Goal: Navigation & Orientation: Find specific page/section

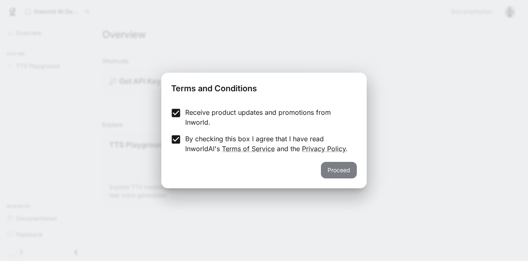
click at [332, 167] on button "Proceed" at bounding box center [339, 170] width 36 height 16
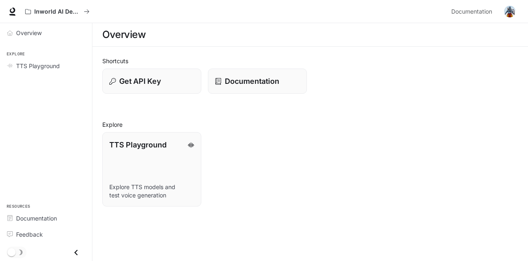
click at [36, 82] on div "Overview Explore TTS Playground Resources Documentation Feedback" at bounding box center [46, 141] width 92 height 237
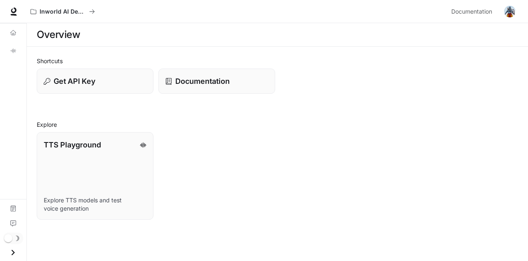
click at [13, 72] on div "Overview TTS Playground Documentation Feedback" at bounding box center [13, 141] width 26 height 237
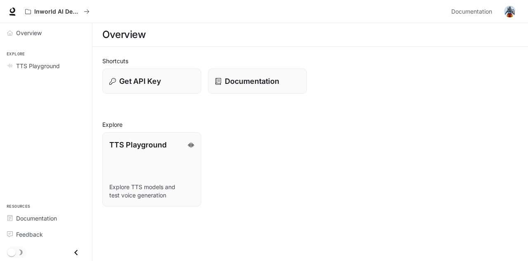
click at [76, 249] on icon "Close drawer" at bounding box center [75, 252] width 11 height 11
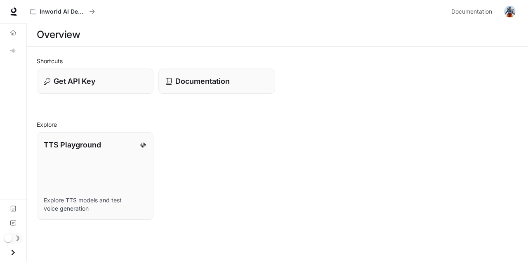
click at [11, 253] on icon "Open drawer" at bounding box center [12, 252] width 11 height 11
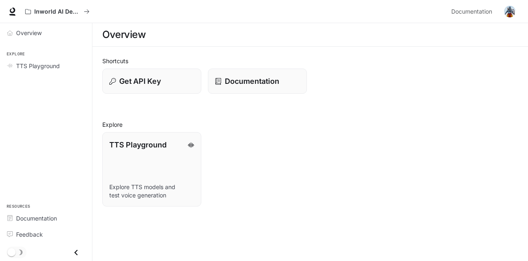
click at [510, 14] on img "button" at bounding box center [510, 12] width 12 height 12
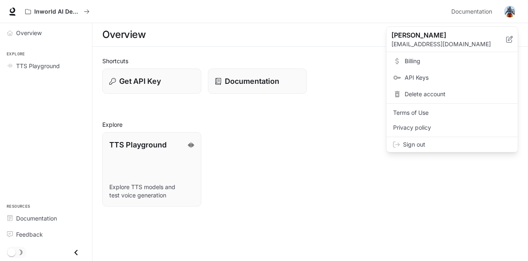
click at [430, 166] on div at bounding box center [264, 130] width 528 height 261
